Goal: Task Accomplishment & Management: Manage account settings

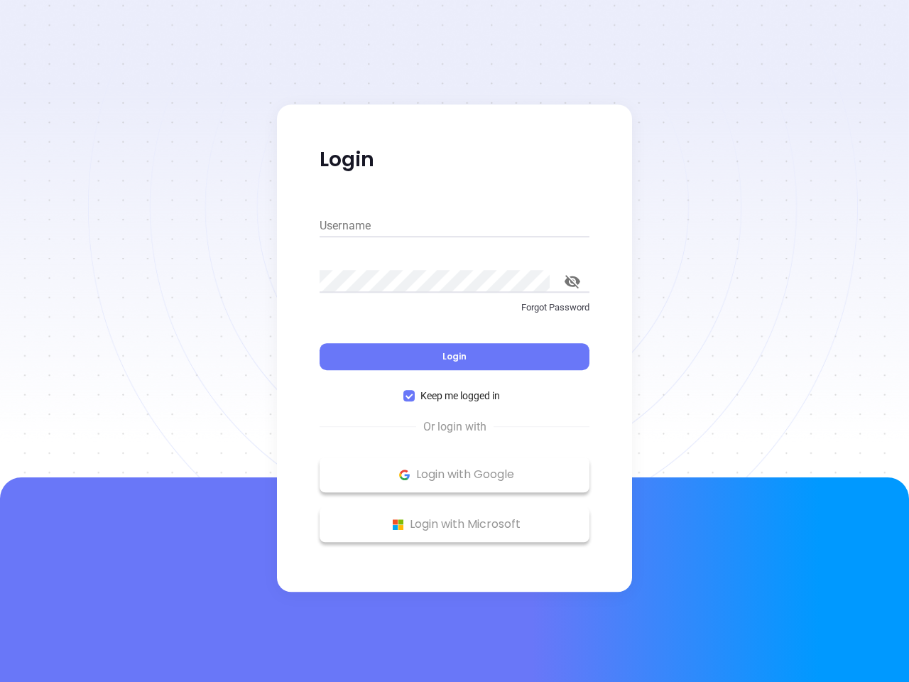
click at [455, 341] on div "Login" at bounding box center [455, 348] width 270 height 44
click at [455, 226] on input "Username" at bounding box center [455, 225] width 270 height 23
click at [572, 281] on icon "toggle password visibility" at bounding box center [573, 281] width 16 height 13
click at [455, 357] on span "Login" at bounding box center [454, 356] width 24 height 12
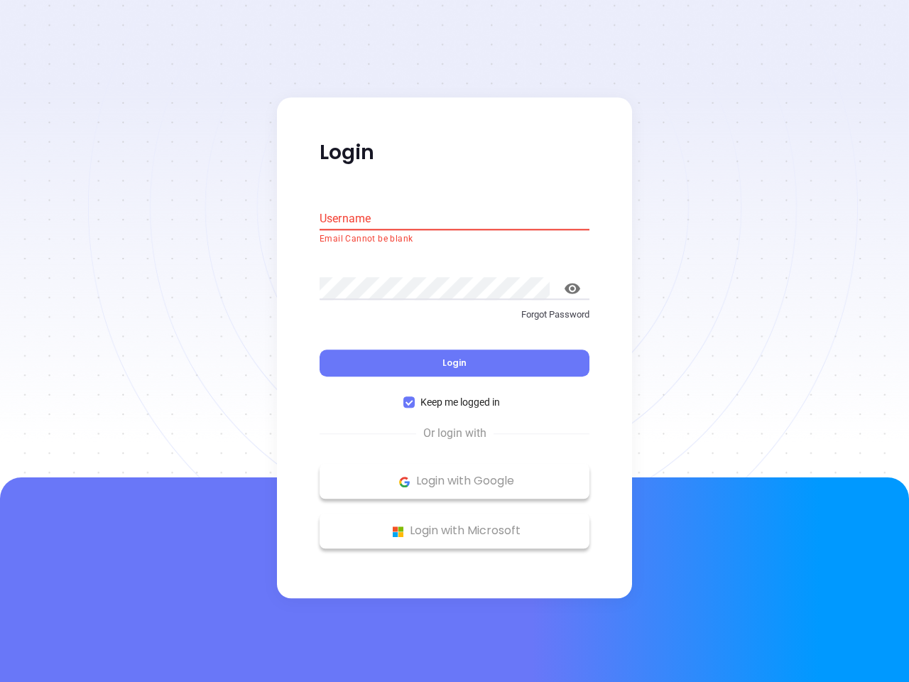
click at [455, 396] on span "Keep me logged in" at bounding box center [460, 403] width 91 height 16
click at [415, 397] on input "Keep me logged in" at bounding box center [408, 402] width 11 height 11
checkbox input "false"
click at [455, 474] on p "Login with Google" at bounding box center [455, 481] width 256 height 21
click at [455, 524] on p "Login with Microsoft" at bounding box center [455, 531] width 256 height 21
